Goal: Complete application form

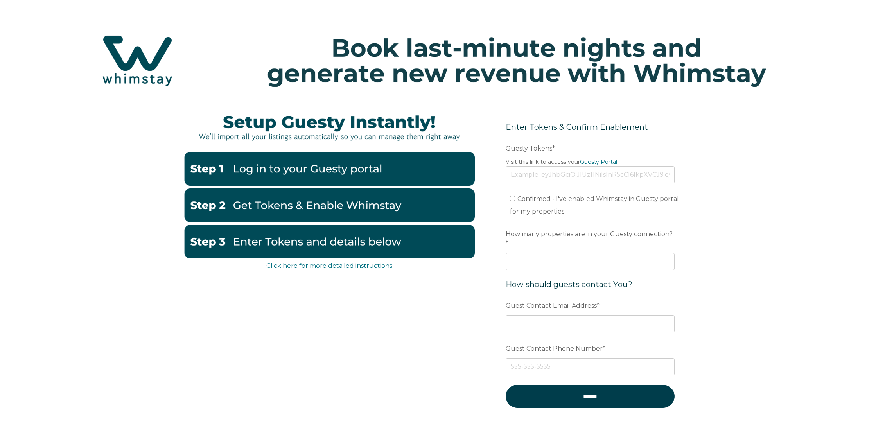
scroll to position [32, 0]
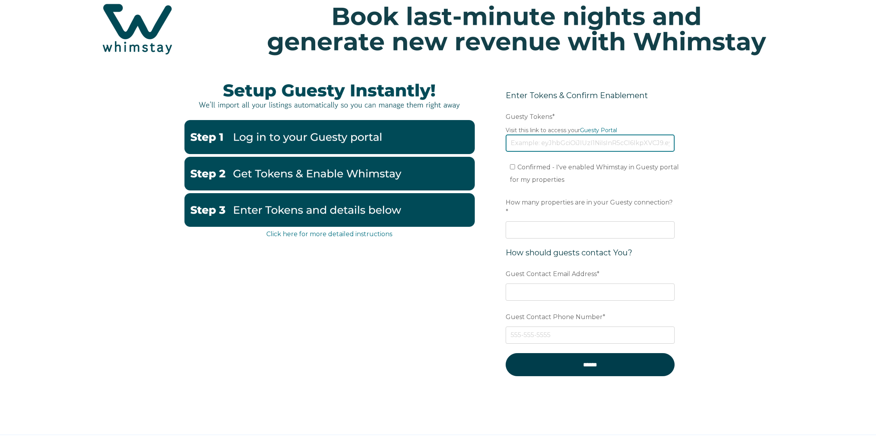
click at [521, 145] on input "Guesty Tokens *" at bounding box center [589, 142] width 169 height 17
paste input "eyJhbGciOiJIUzI1NiIsInR5cCI6IkpXVCJ9.eyJ0b2tlbklkIjoiNjhkZWU2NWJlZDRkNjg4ZmNiZG…"
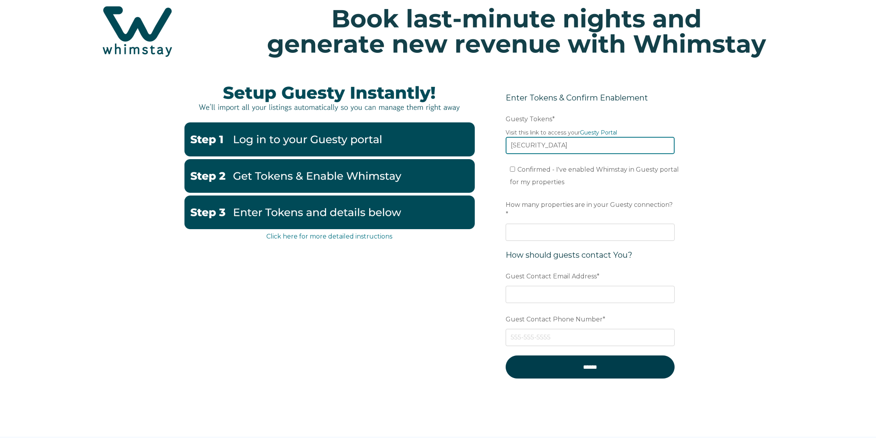
scroll to position [30, 0]
type input "eyJhbGciOiJIUzI1NiIsInR5cCI6IkpXVCJ9.eyJ0b2tlbklkIjoiNjhkZWU2NWJlZDRkNjg4ZmNiZG…"
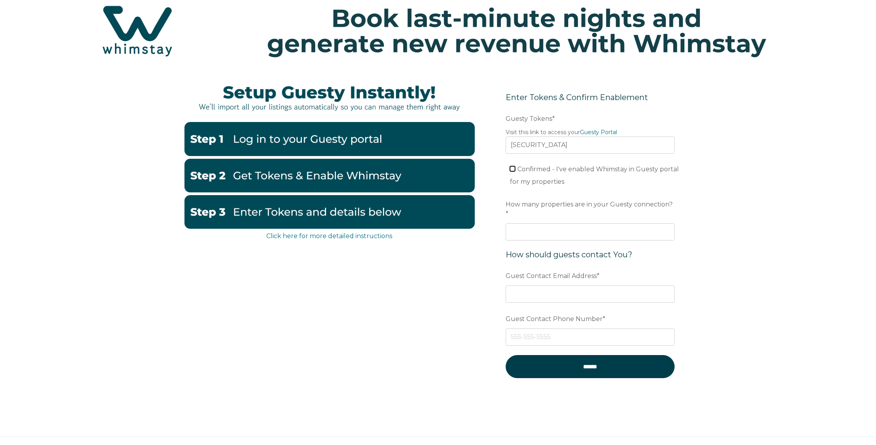
scroll to position [0, 0]
click at [513, 170] on input "Confirmed - I've enabled Whimstay in Guesty portal for my properties" at bounding box center [512, 168] width 5 height 5
checkbox input "true"
click at [524, 223] on input "How many properties are in your Guesty connection? *" at bounding box center [589, 231] width 169 height 17
type input "1"
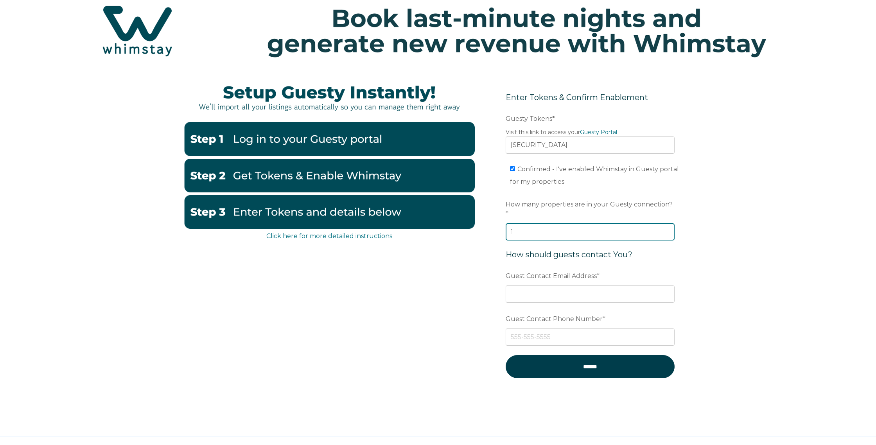
click at [665, 223] on input "1" at bounding box center [589, 231] width 169 height 17
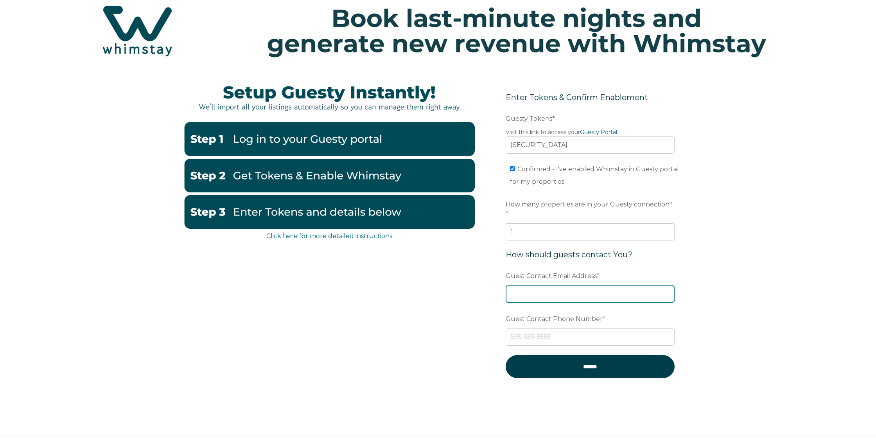
click at [523, 285] on input "Guest Contact Email Address *" at bounding box center [589, 293] width 169 height 17
type input "s"
type input "Susanne@NINE10CoastalConcierge.com"
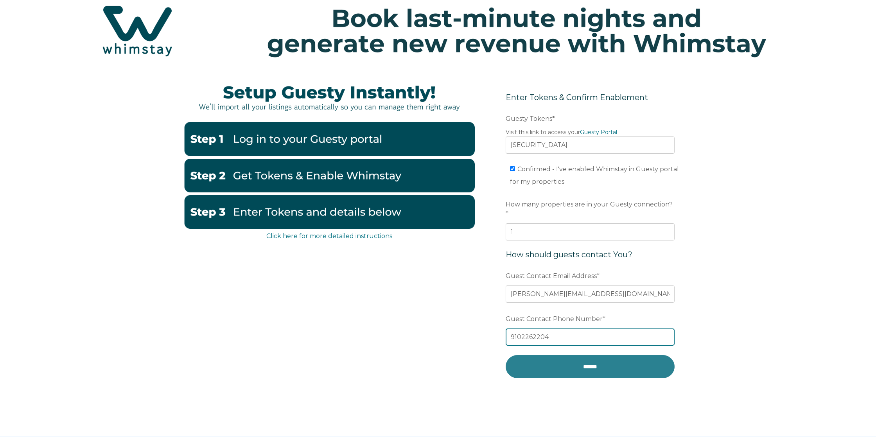
type input "9102262204"
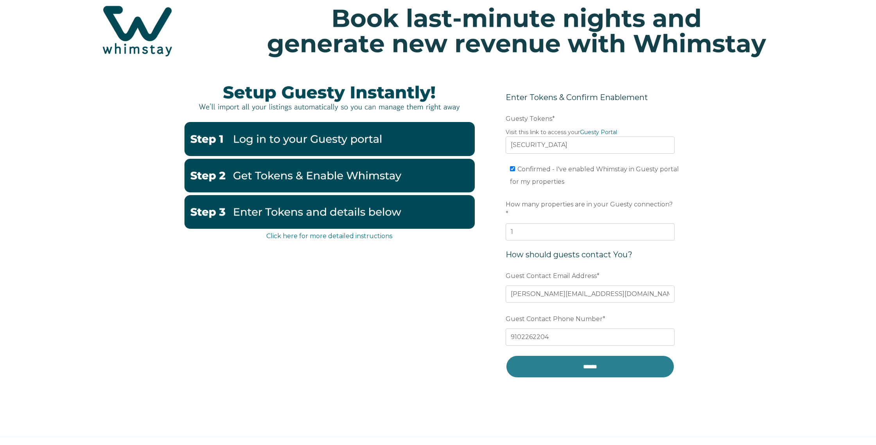
click at [596, 358] on input "******" at bounding box center [589, 366] width 169 height 23
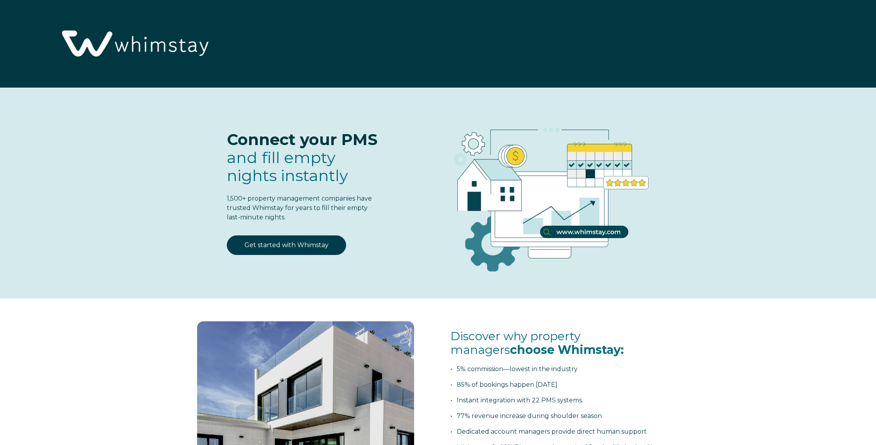
select select "US"
select select "Standard"
click at [284, 246] on link "Get started with Whimstay" at bounding box center [286, 245] width 119 height 20
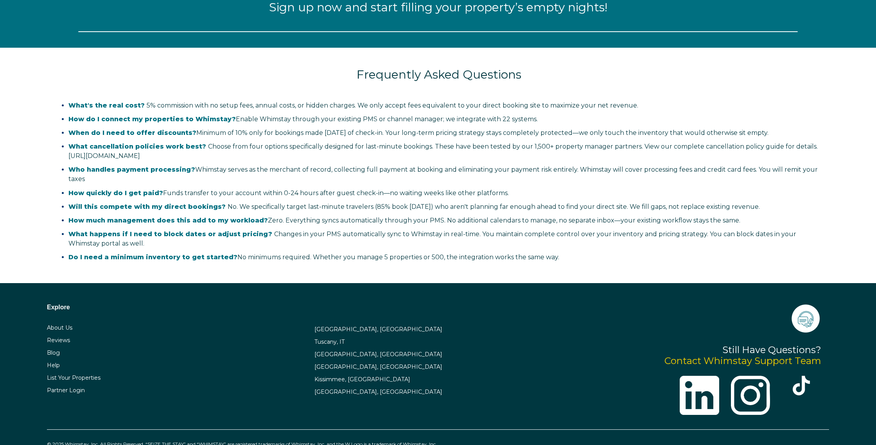
scroll to position [1069, 0]
select select "US"
select select "Standard"
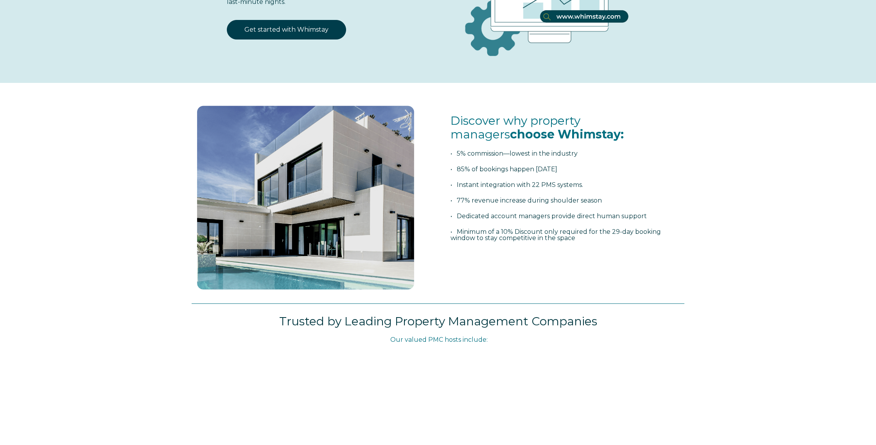
scroll to position [0, 0]
